Goal: Find specific page/section: Find specific page/section

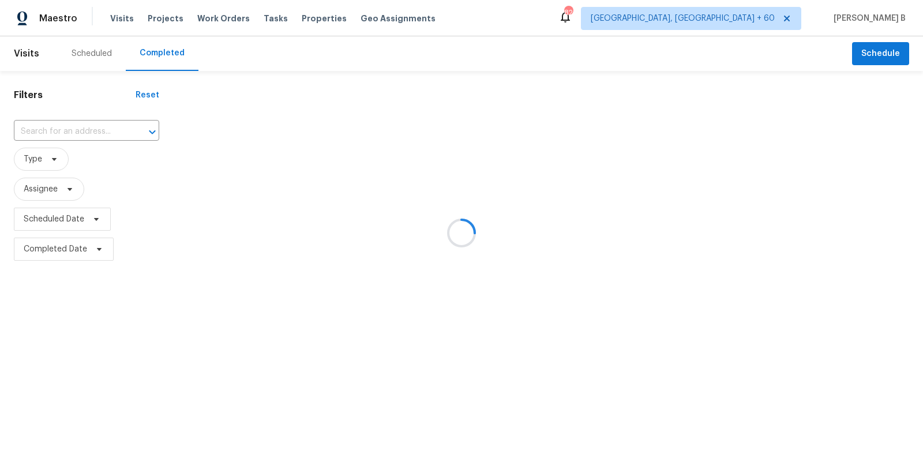
click at [91, 129] on div at bounding box center [461, 233] width 923 height 466
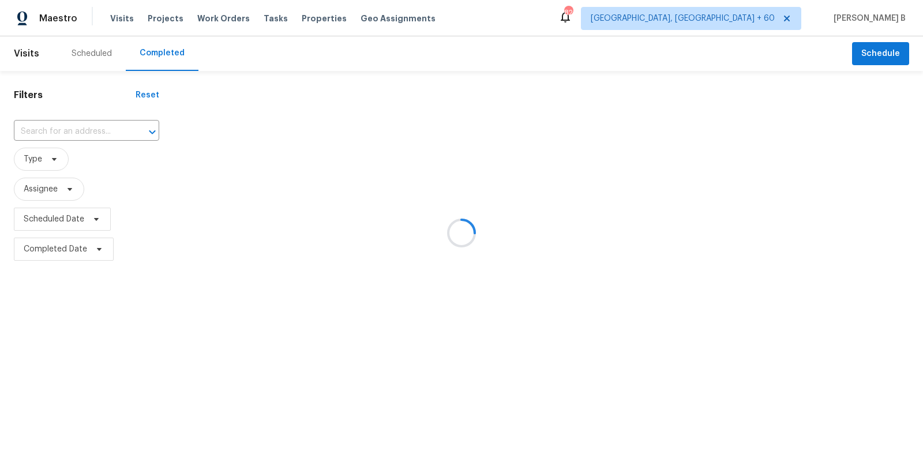
click at [91, 129] on div at bounding box center [461, 233] width 923 height 466
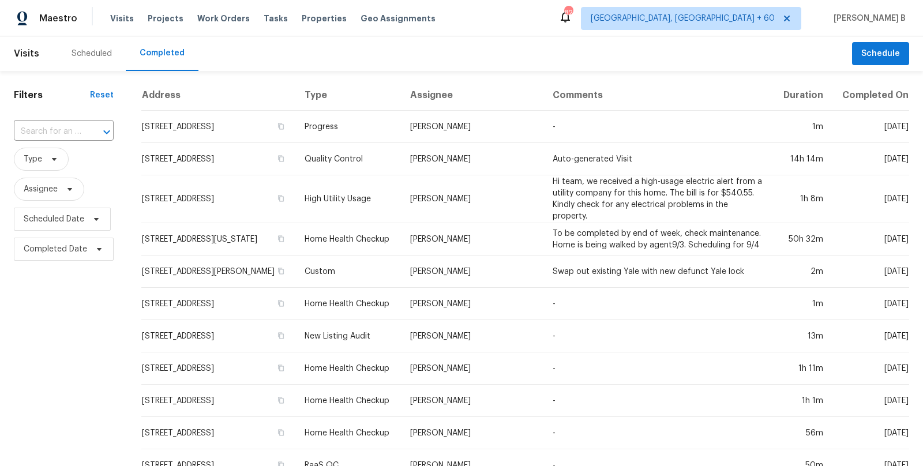
click at [91, 129] on div at bounding box center [99, 132] width 30 height 16
paste input "[STREET_ADDRESS]"
type input "[STREET_ADDRESS]"
click at [92, 156] on li "[STREET_ADDRESS]" at bounding box center [61, 157] width 97 height 19
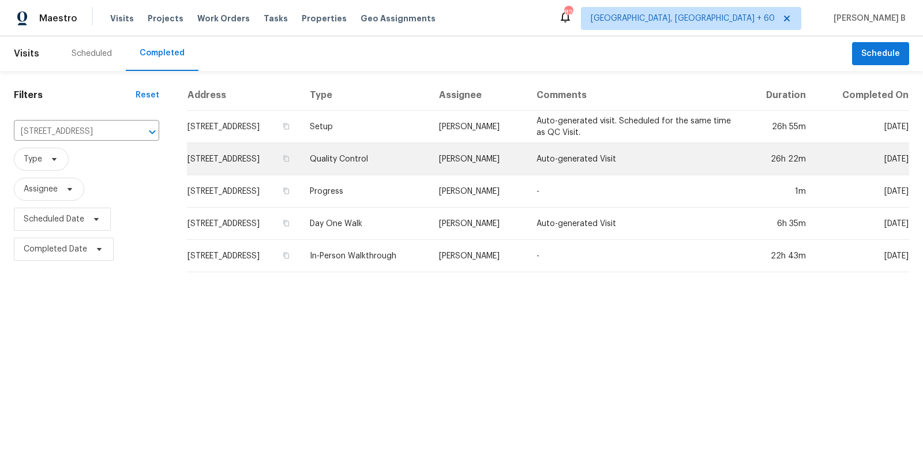
click at [430, 143] on td "Quality Control" at bounding box center [365, 159] width 129 height 32
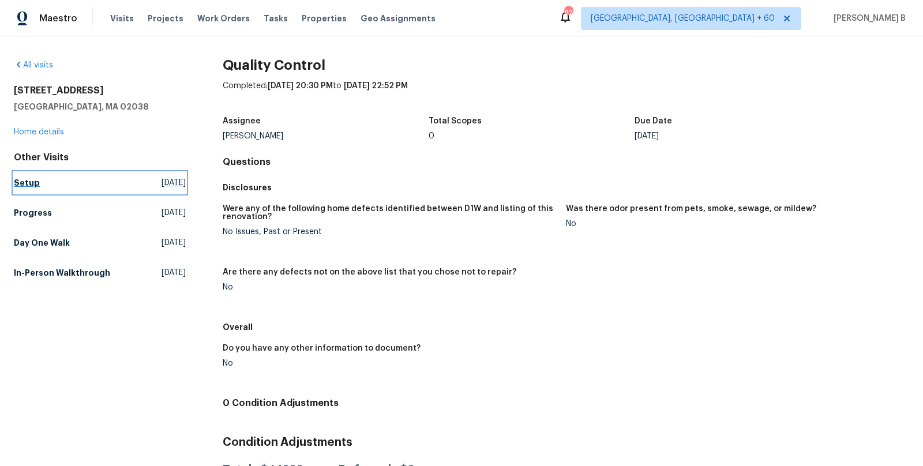
click at [100, 175] on link "Setup [DATE]" at bounding box center [100, 182] width 172 height 21
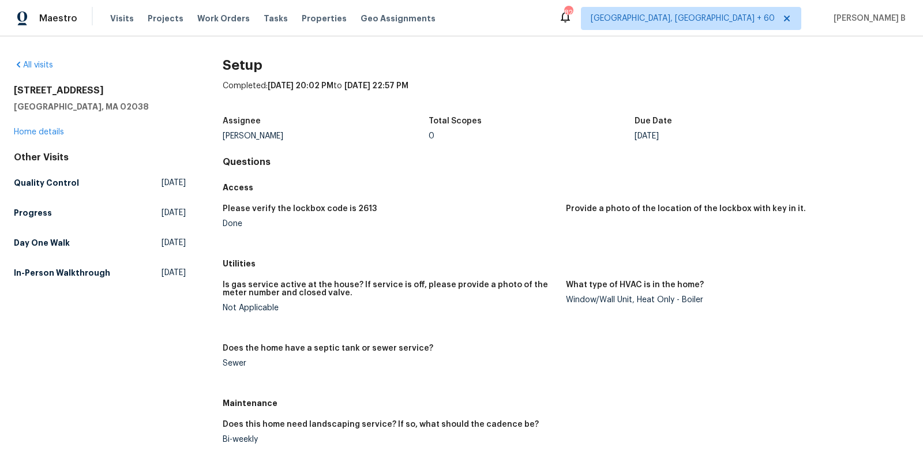
scroll to position [654, 0]
